Goal: Find specific page/section: Find specific page/section

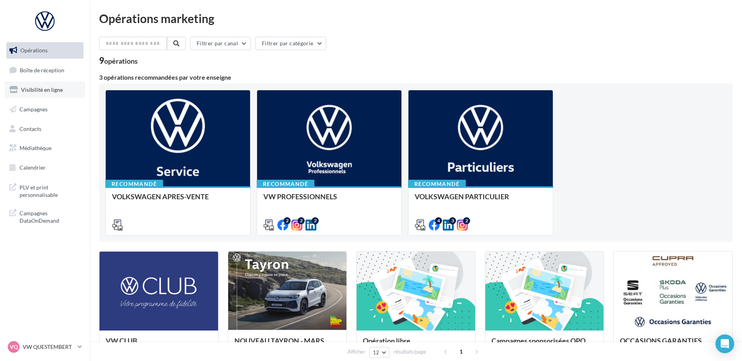
click at [33, 98] on link "Visibilité en ligne" at bounding box center [45, 90] width 80 height 16
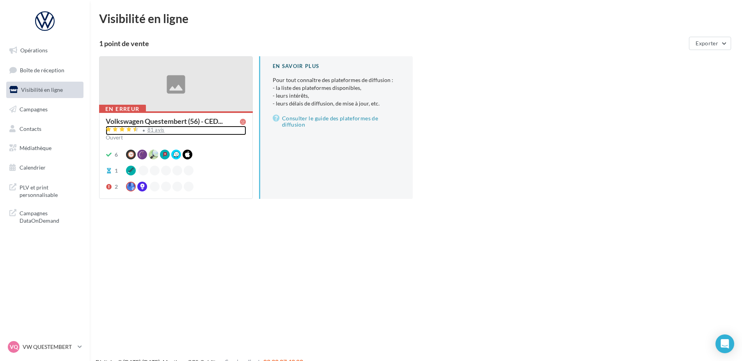
click at [153, 133] on div "81 avis" at bounding box center [176, 130] width 140 height 9
